Goal: Information Seeking & Learning: Check status

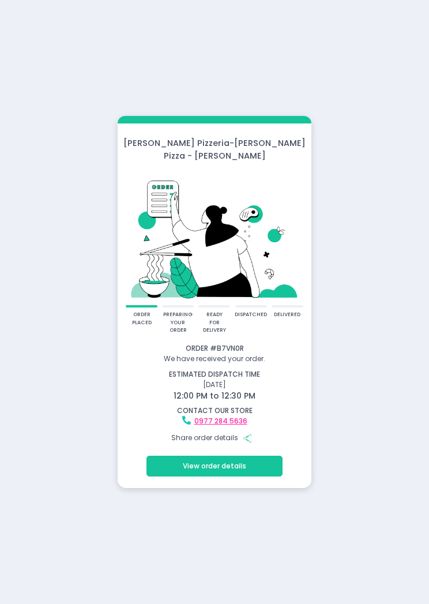
click at [250, 457] on button "View order details" at bounding box center [215, 466] width 136 height 21
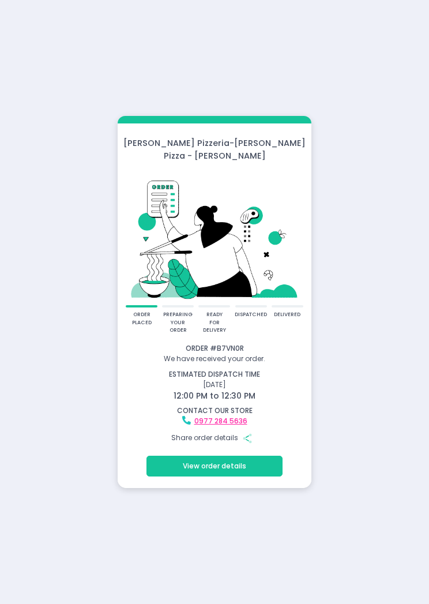
click at [171, 456] on button "View order details" at bounding box center [215, 466] width 136 height 21
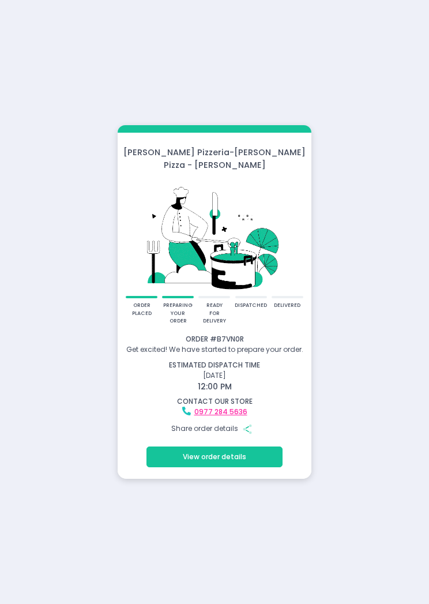
click at [242, 447] on button "View order details" at bounding box center [215, 457] width 136 height 21
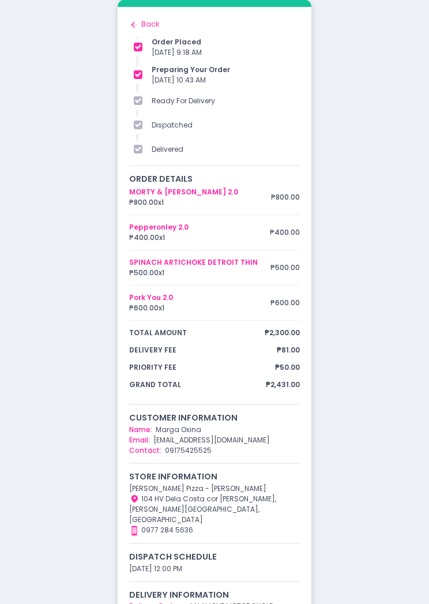
scroll to position [1, 0]
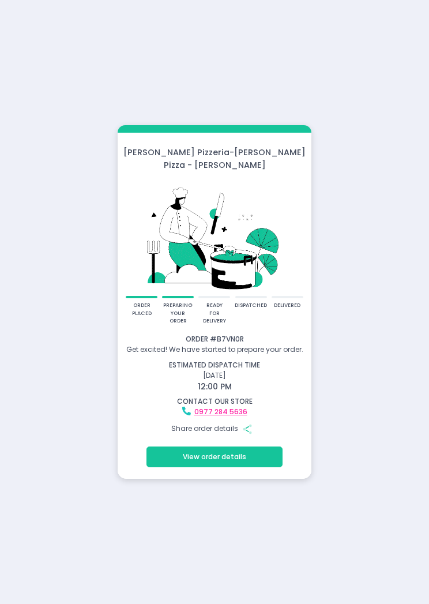
click at [191, 452] on button "View order details" at bounding box center [215, 457] width 136 height 21
click at [247, 452] on button "View order details" at bounding box center [215, 457] width 136 height 21
click at [329, 595] on div "Crosta Pizzeria - Crosta Pizza - Salcedo order placed preparing your order read…" at bounding box center [214, 302] width 429 height 604
click at [213, 447] on button "View order details" at bounding box center [215, 457] width 136 height 21
click at [241, 451] on button "View order details" at bounding box center [215, 457] width 136 height 21
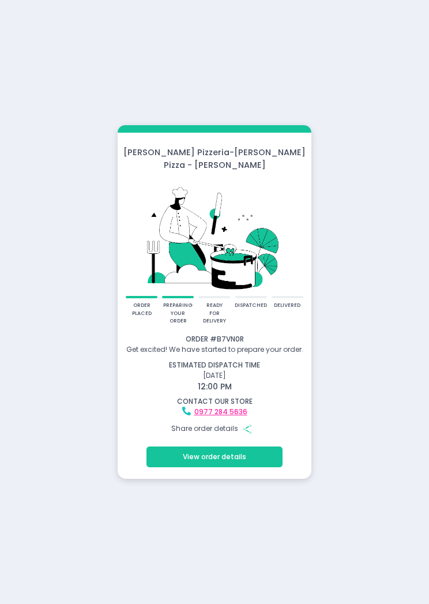
click at [253, 430] on button "Share Created with Sketch." at bounding box center [247, 429] width 21 height 21
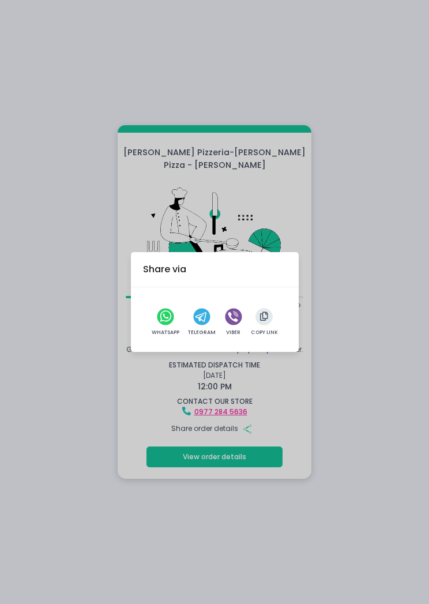
click at [403, 401] on div "Share via WhatsApp Telegram Viber Copy Link" at bounding box center [214, 302] width 429 height 604
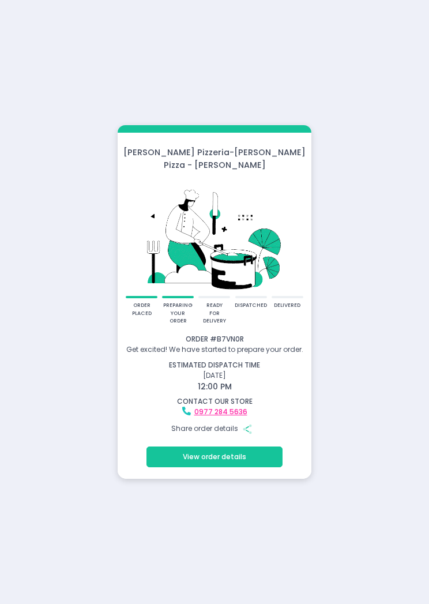
click at [243, 447] on button "View order details" at bounding box center [215, 457] width 136 height 21
click at [243, 453] on button "View order details" at bounding box center [215, 457] width 136 height 21
click at [270, 460] on button "View order details" at bounding box center [215, 457] width 136 height 21
click at [261, 454] on button "View order details" at bounding box center [215, 457] width 136 height 21
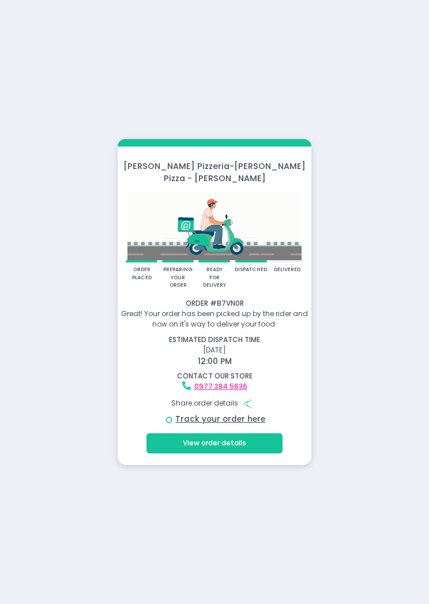
click at [258, 436] on button "View order details" at bounding box center [215, 443] width 136 height 21
